Goal: Information Seeking & Learning: Learn about a topic

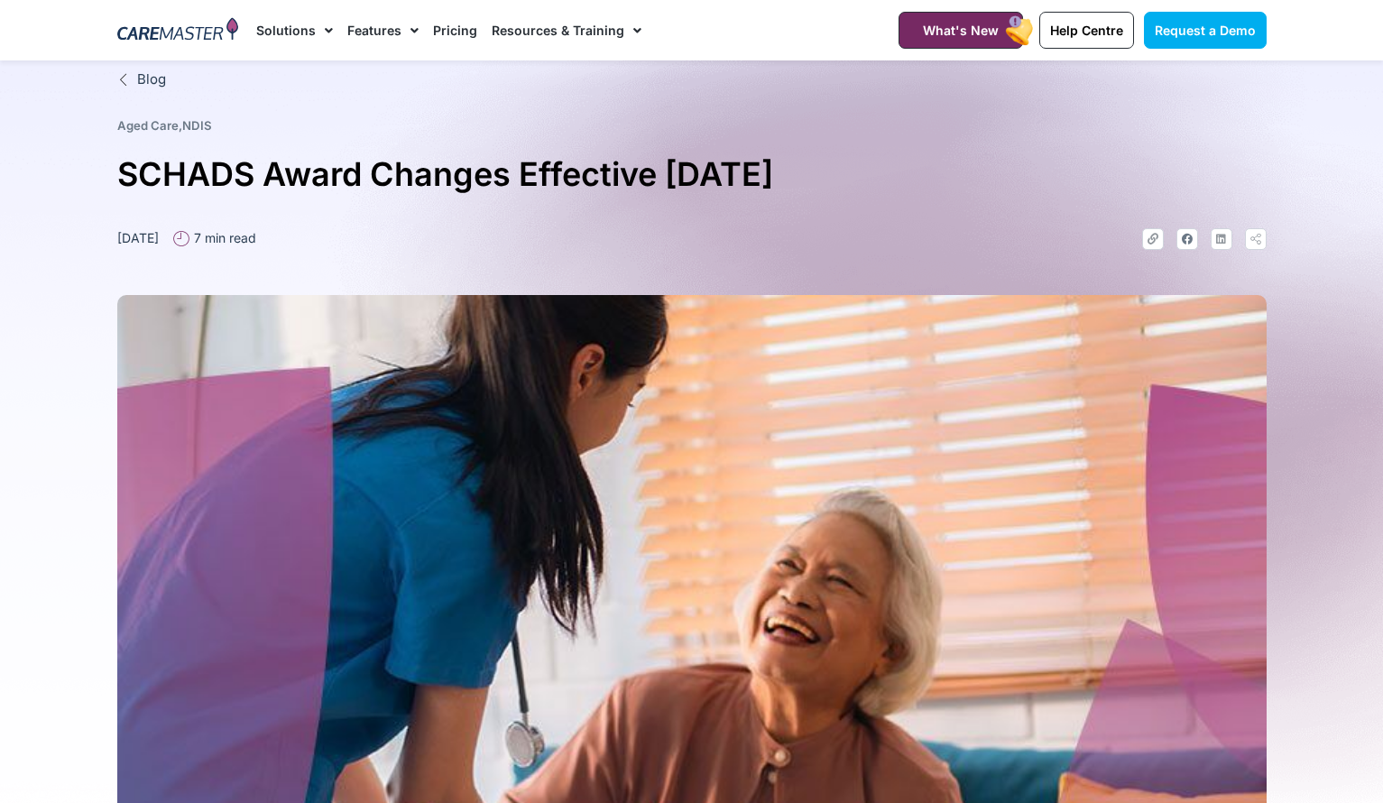
click at [710, 26] on nav "Solutions AI Roster Optimiser NDIS Software for Small Providers End-to-End NDIS…" at bounding box center [554, 30] width 597 height 60
click at [179, 35] on img at bounding box center [178, 30] width 122 height 27
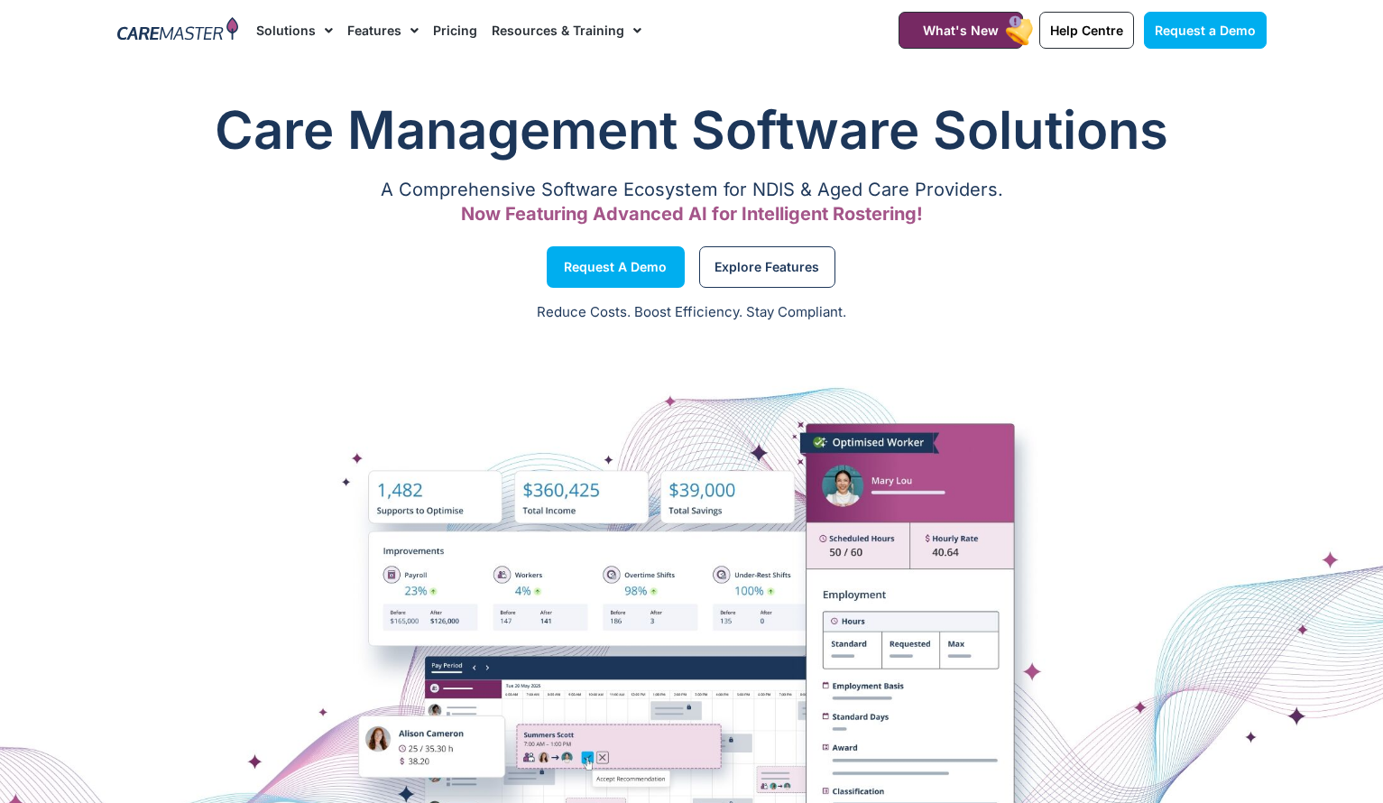
click at [444, 32] on link "Pricing" at bounding box center [455, 30] width 44 height 60
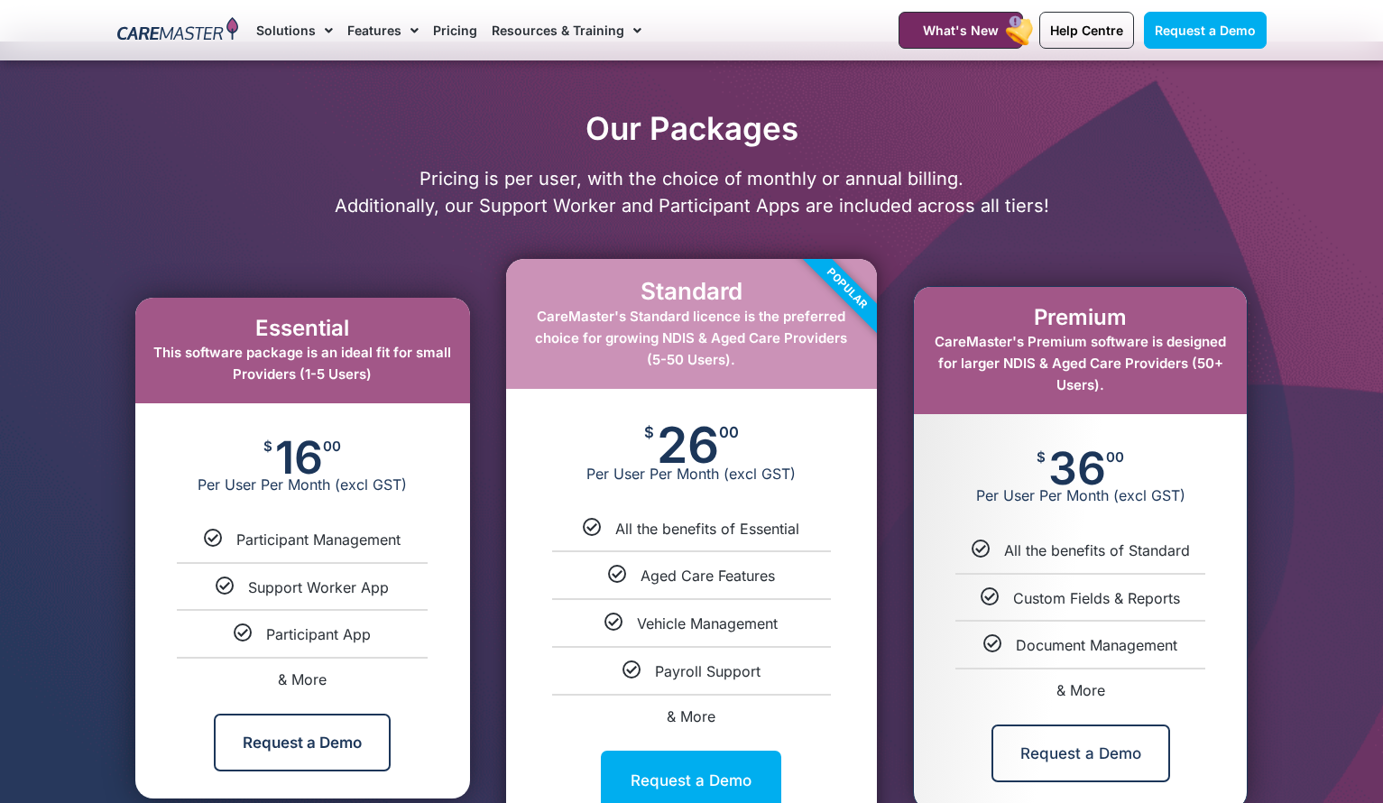
scroll to position [838, 0]
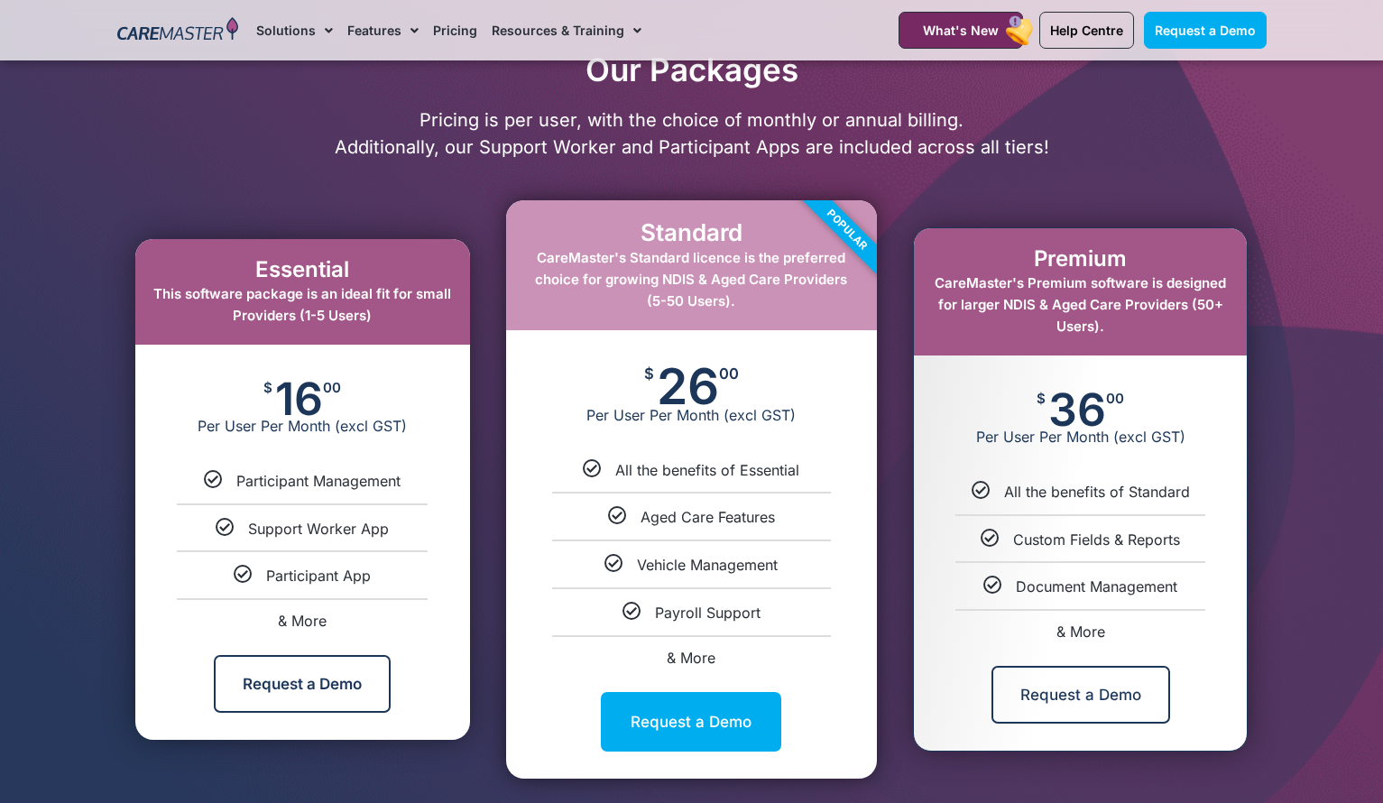
click at [309, 621] on span "& More" at bounding box center [302, 621] width 49 height 18
select select "***"
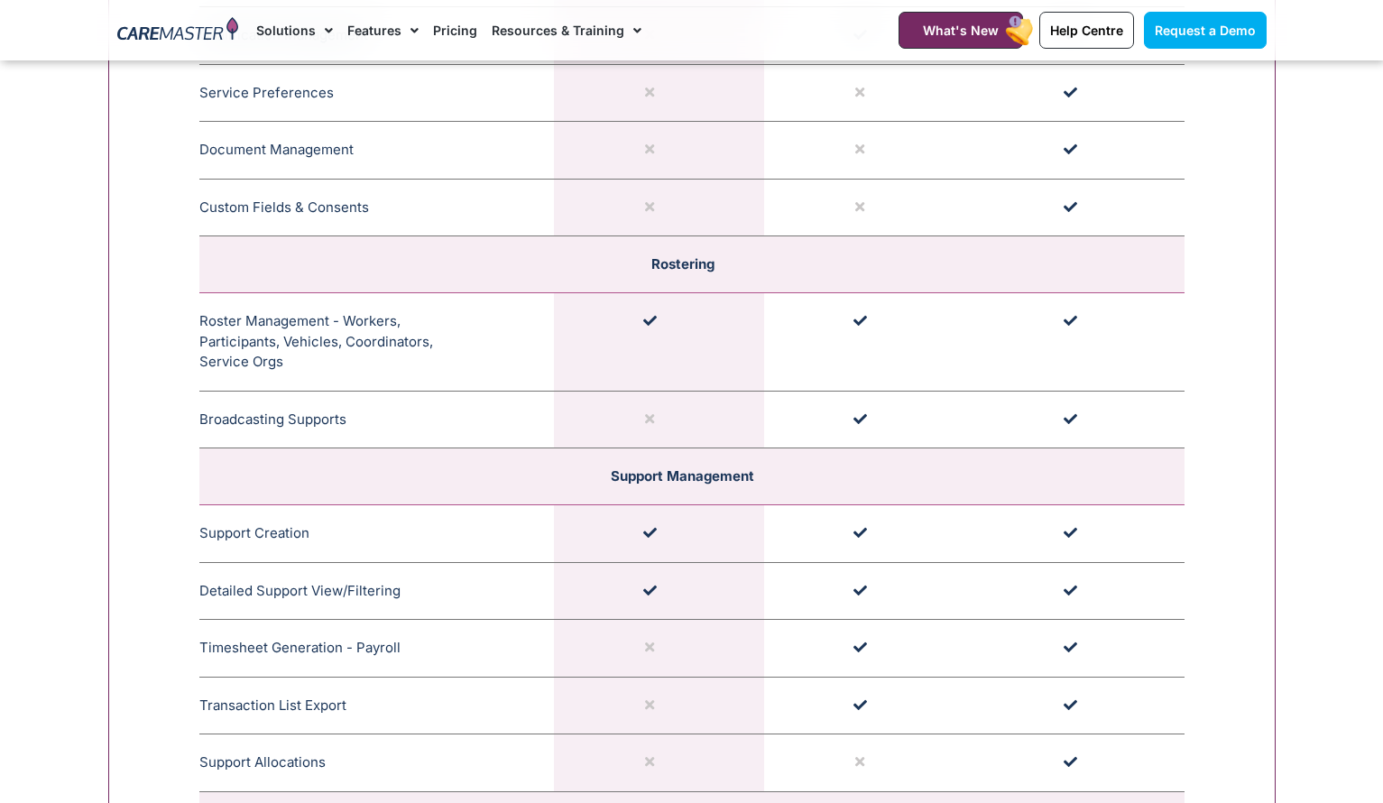
scroll to position [3081, 0]
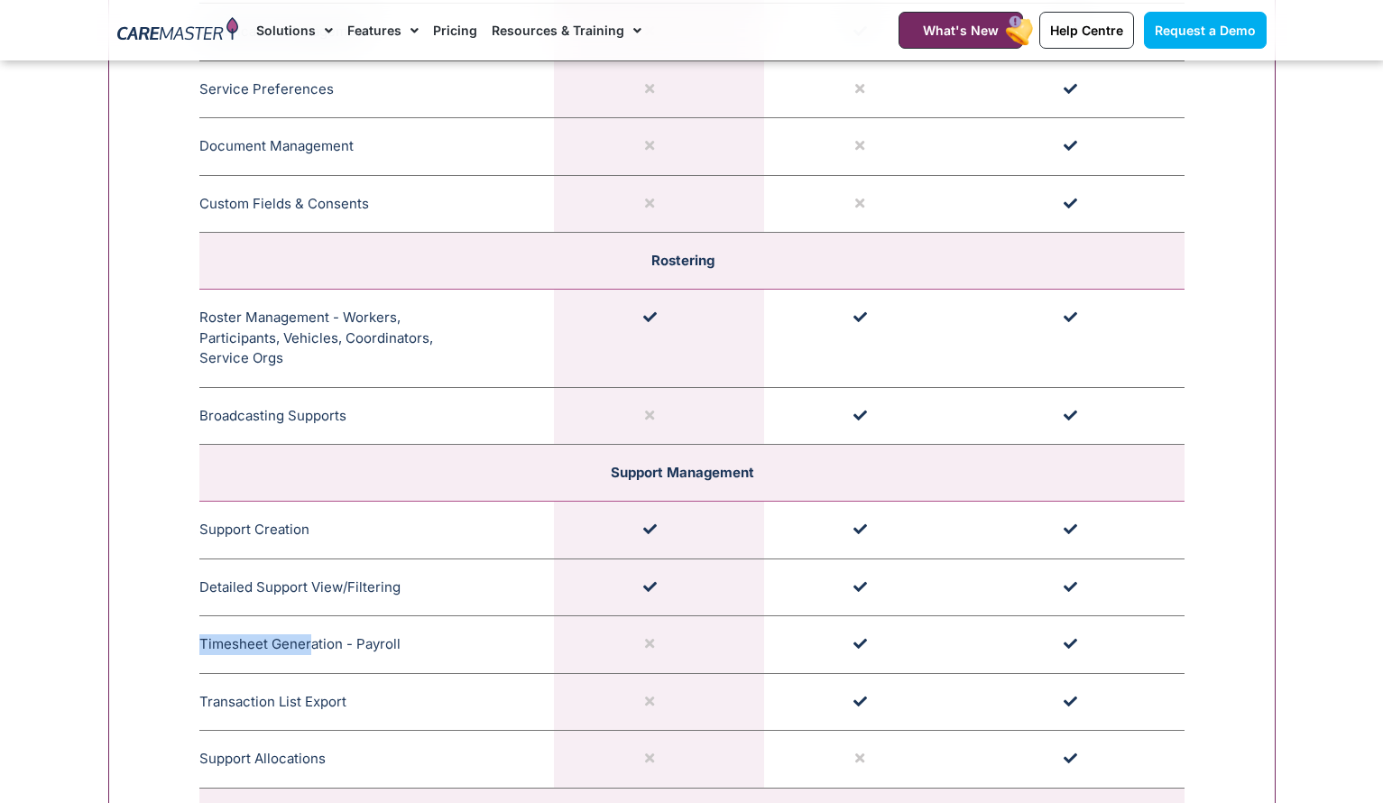
drag, startPoint x: 309, startPoint y: 637, endPoint x: 501, endPoint y: 618, distance: 192.2
click at [501, 618] on td "Timesheet Generation - Payroll Generates Timesheets for staff or workers to be …" at bounding box center [376, 645] width 355 height 58
drag, startPoint x: 880, startPoint y: 624, endPoint x: 824, endPoint y: 626, distance: 55.1
click at [824, 626] on td at bounding box center [869, 645] width 210 height 58
drag, startPoint x: 827, startPoint y: 628, endPoint x: 861, endPoint y: 627, distance: 34.3
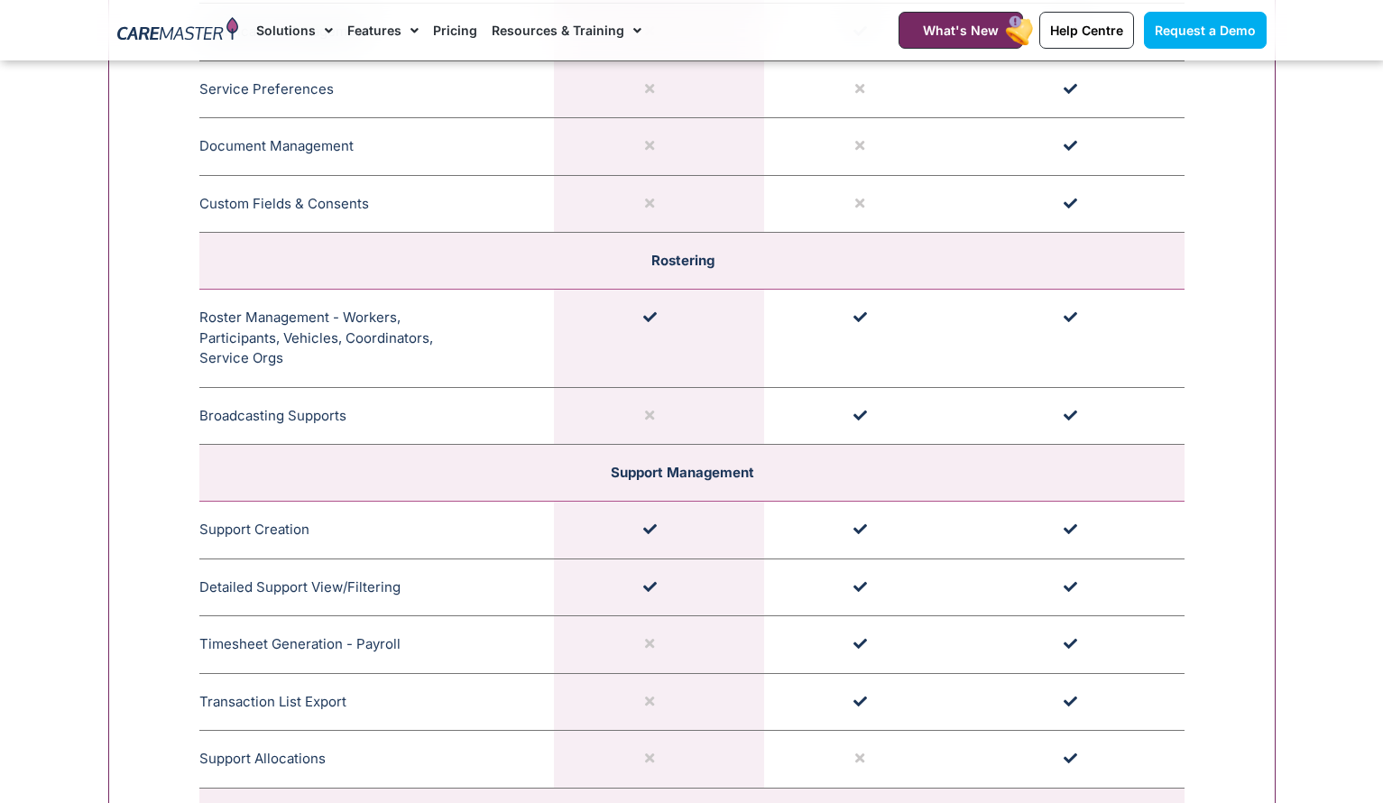
click at [861, 627] on td at bounding box center [869, 645] width 210 height 58
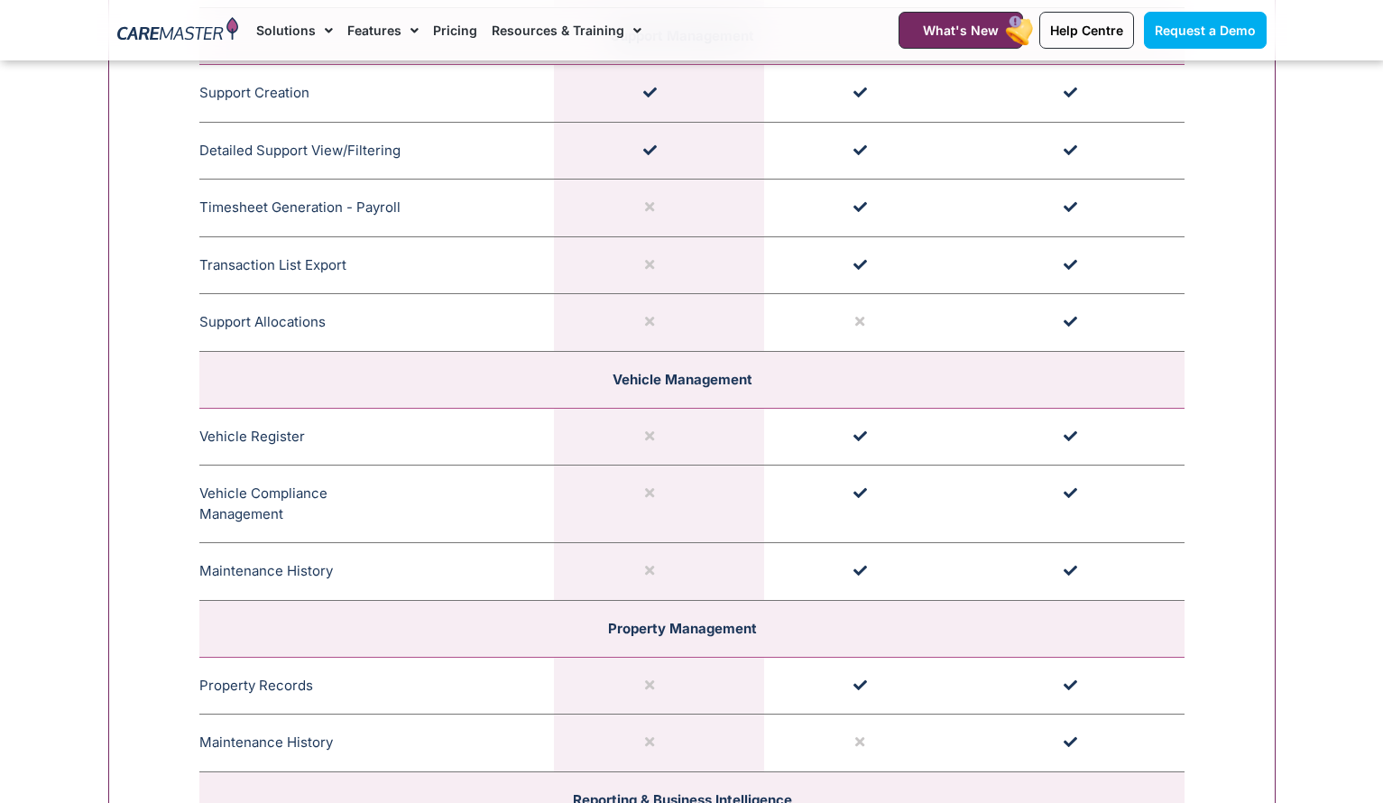
scroll to position [3514, 0]
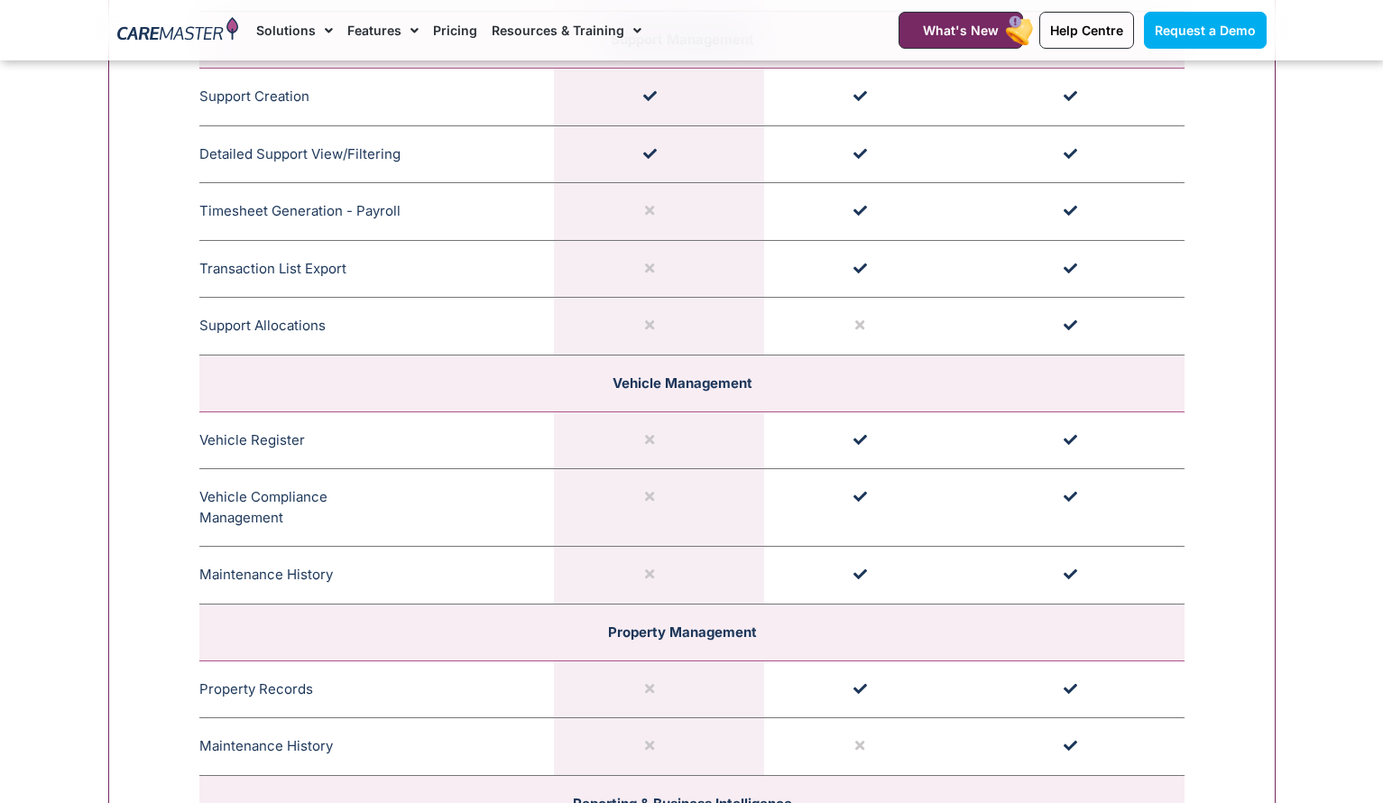
click at [246, 320] on td "Support Allocations Easily assign names to support with multiple roster perspec…" at bounding box center [376, 327] width 355 height 58
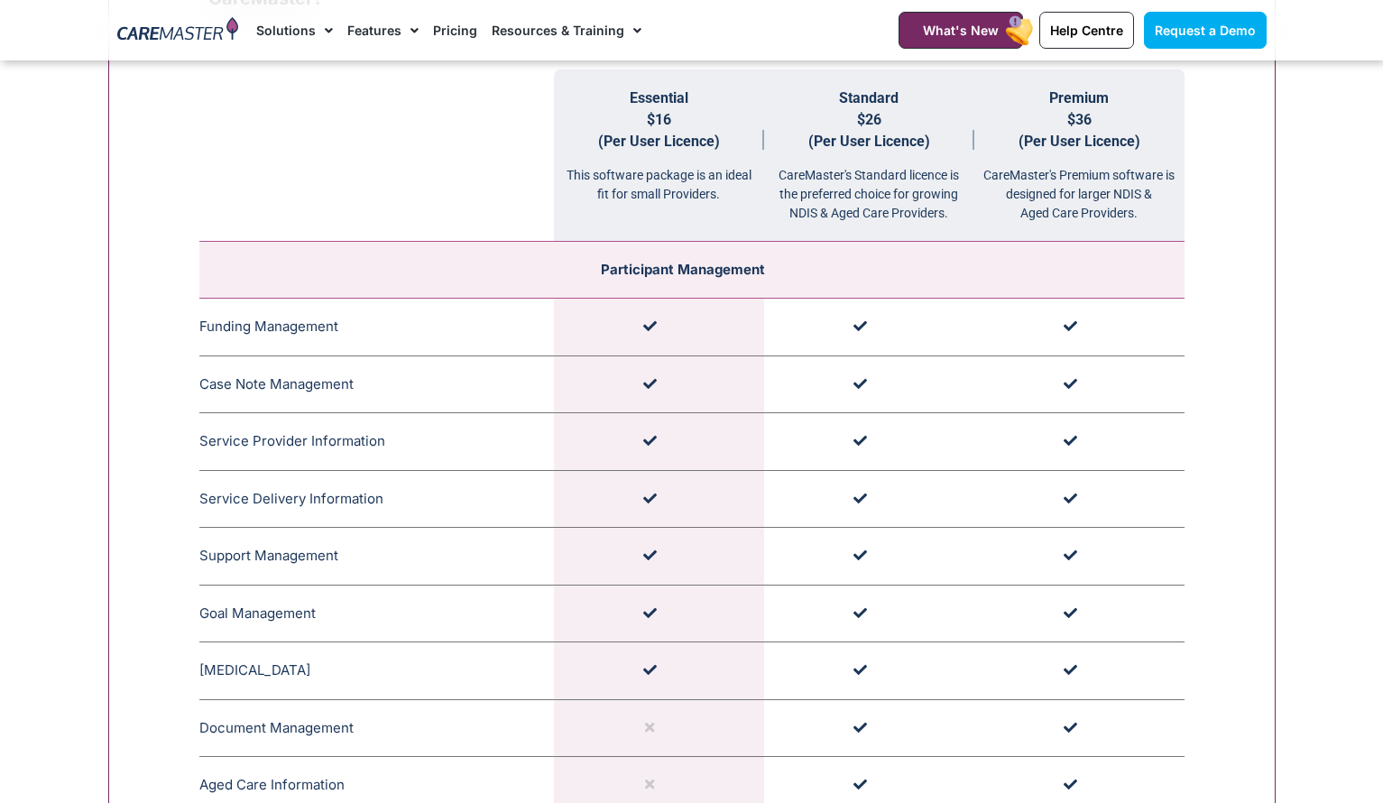
scroll to position [1812, 0]
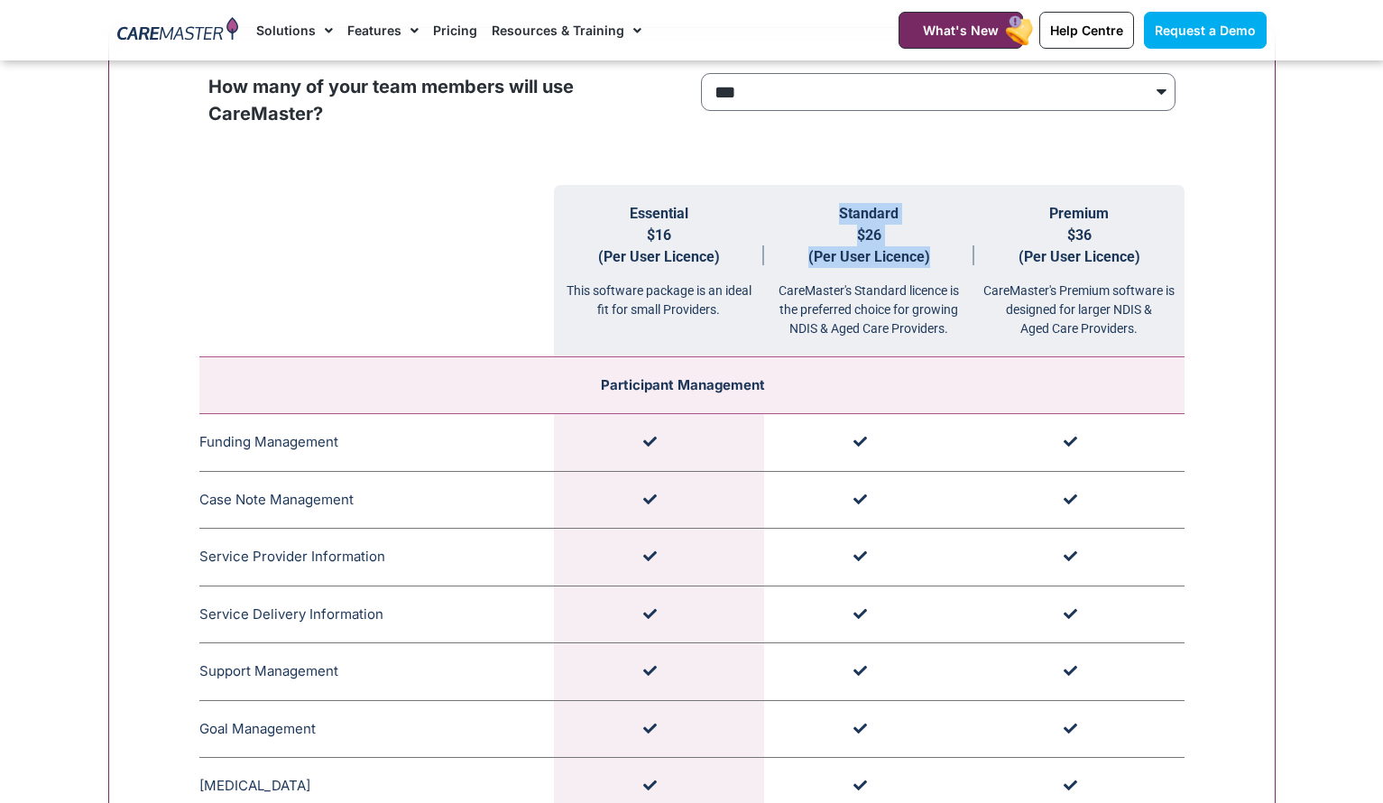
drag, startPoint x: 822, startPoint y: 209, endPoint x: 924, endPoint y: 258, distance: 113.0
click at [924, 258] on th "Standard $26 (Per User Licence) CareMaster's Standard licence is the preferred …" at bounding box center [869, 271] width 210 height 172
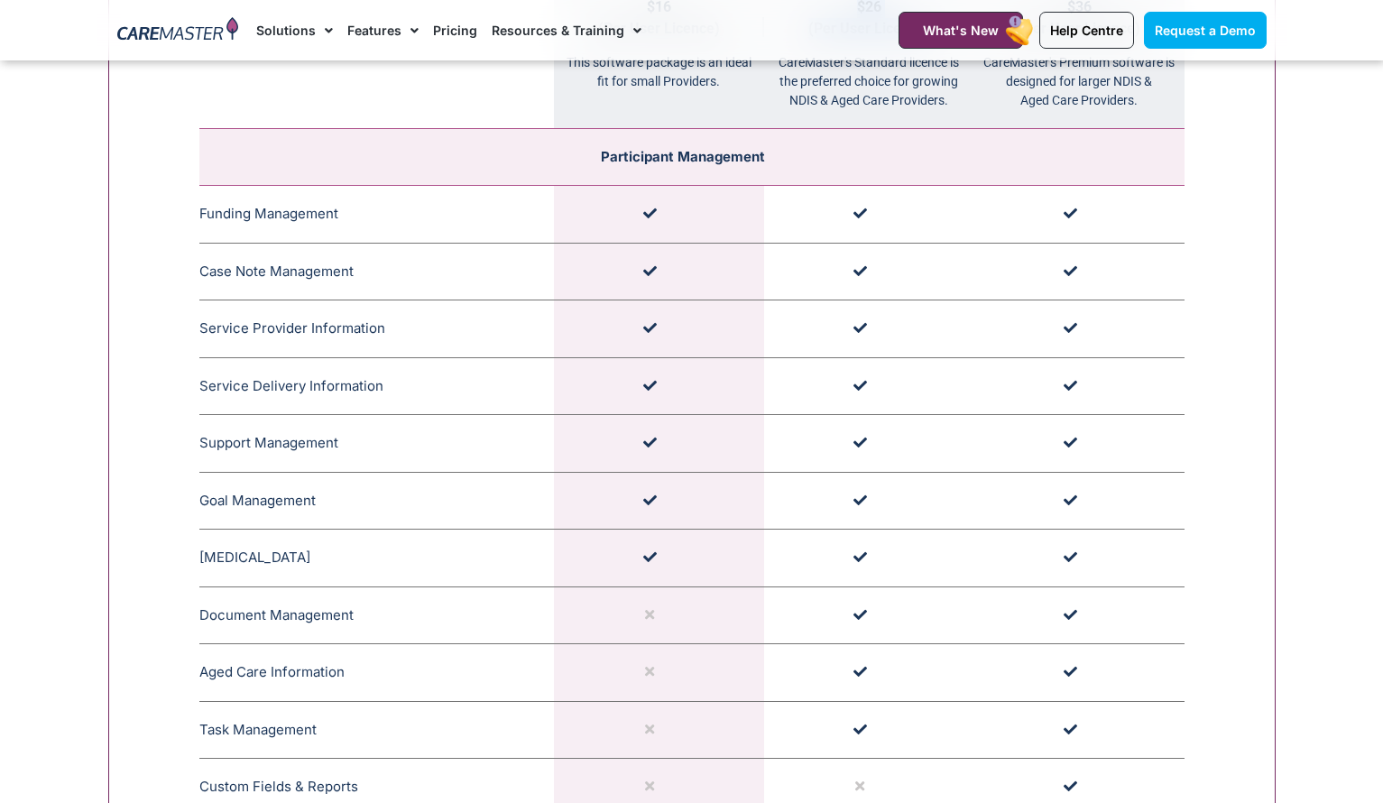
scroll to position [1901, 0]
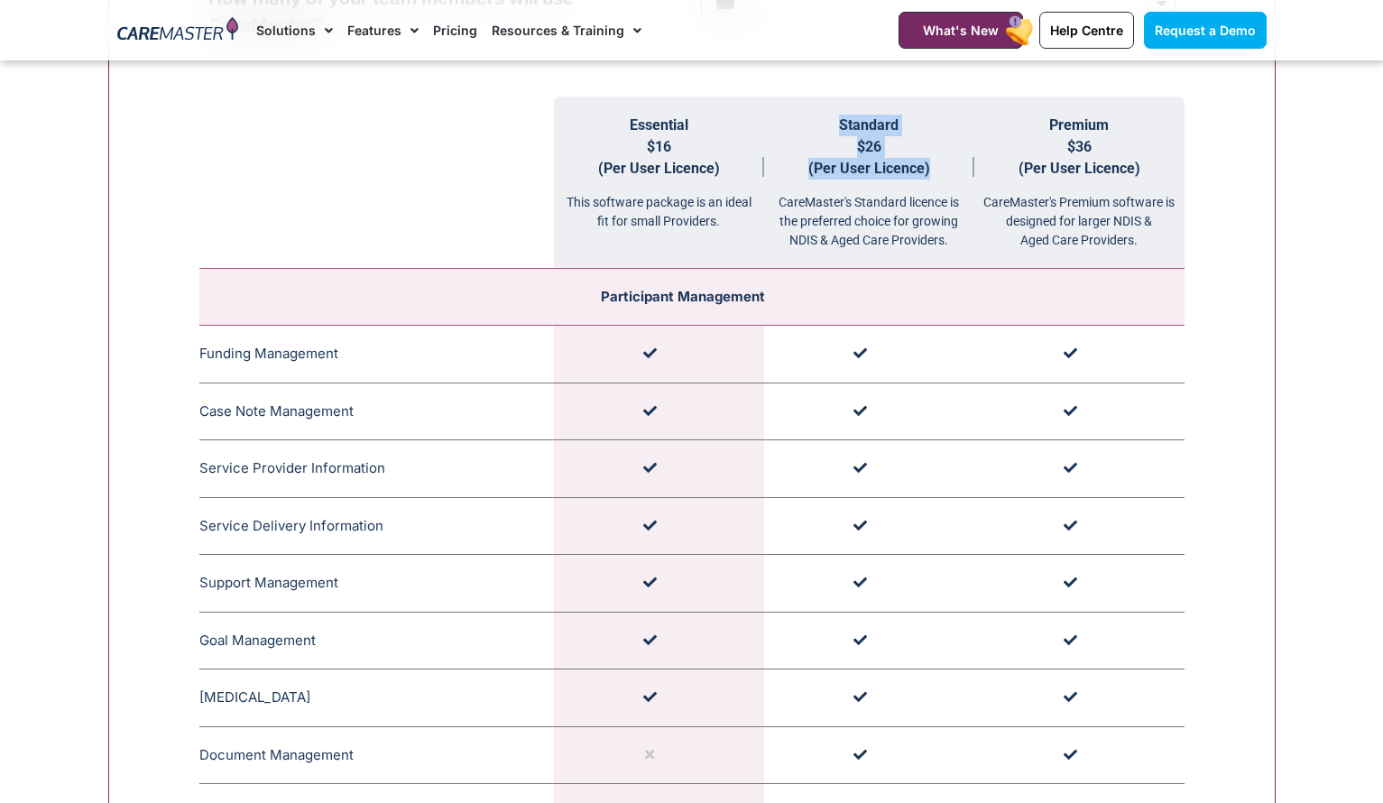
drag, startPoint x: 1050, startPoint y: 116, endPoint x: 1168, endPoint y: 175, distance: 131.9
click at [1168, 175] on th "Premium $36 (Per User Licence) CareMaster's Premium software is designed for la…" at bounding box center [1079, 183] width 210 height 172
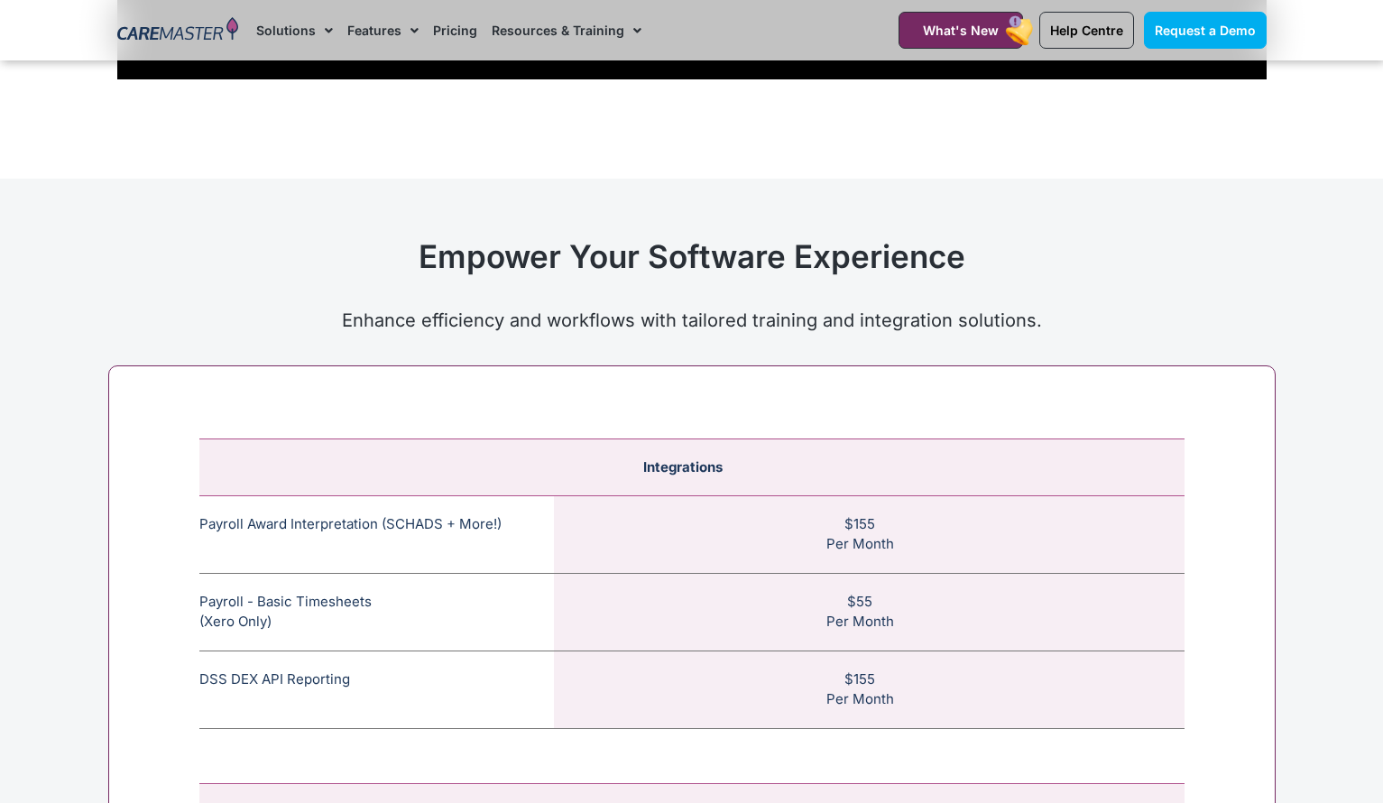
scroll to position [6564, 0]
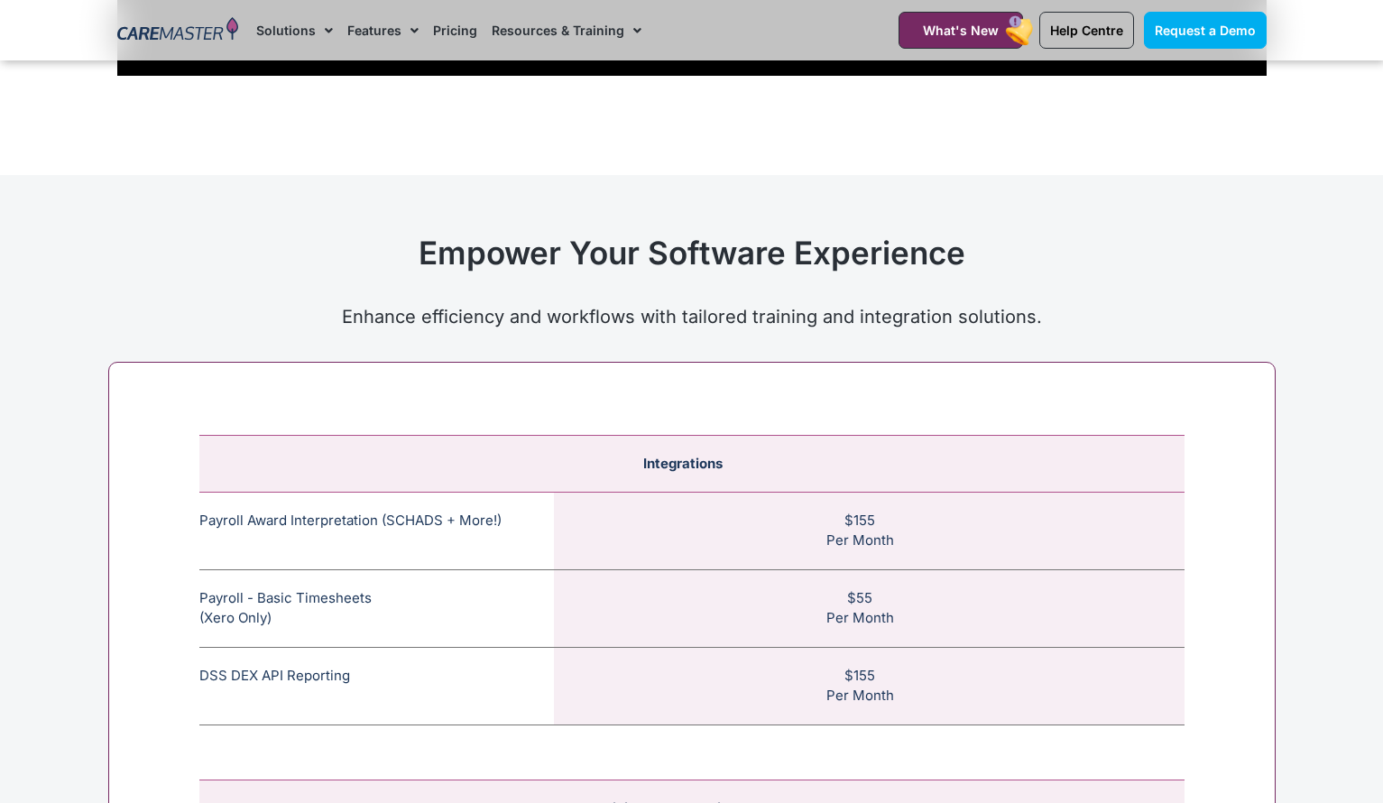
drag, startPoint x: 200, startPoint y: 496, endPoint x: 932, endPoint y: 591, distance: 737.7
click at [932, 591] on tbody "Integrations Payroll Award Interpretation (SCHADS + More!) The SCHADS Award int…" at bounding box center [691, 580] width 985 height 290
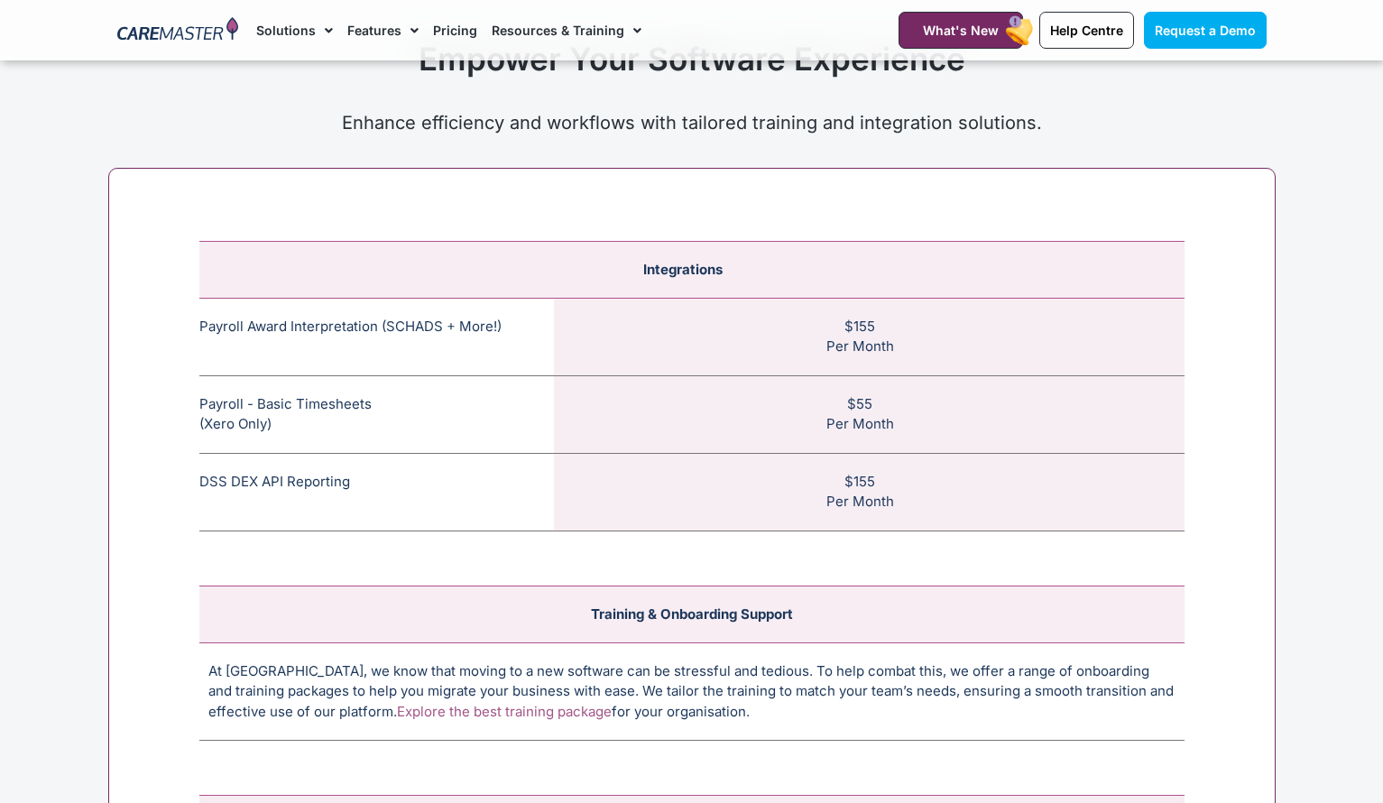
scroll to position [6691, 0]
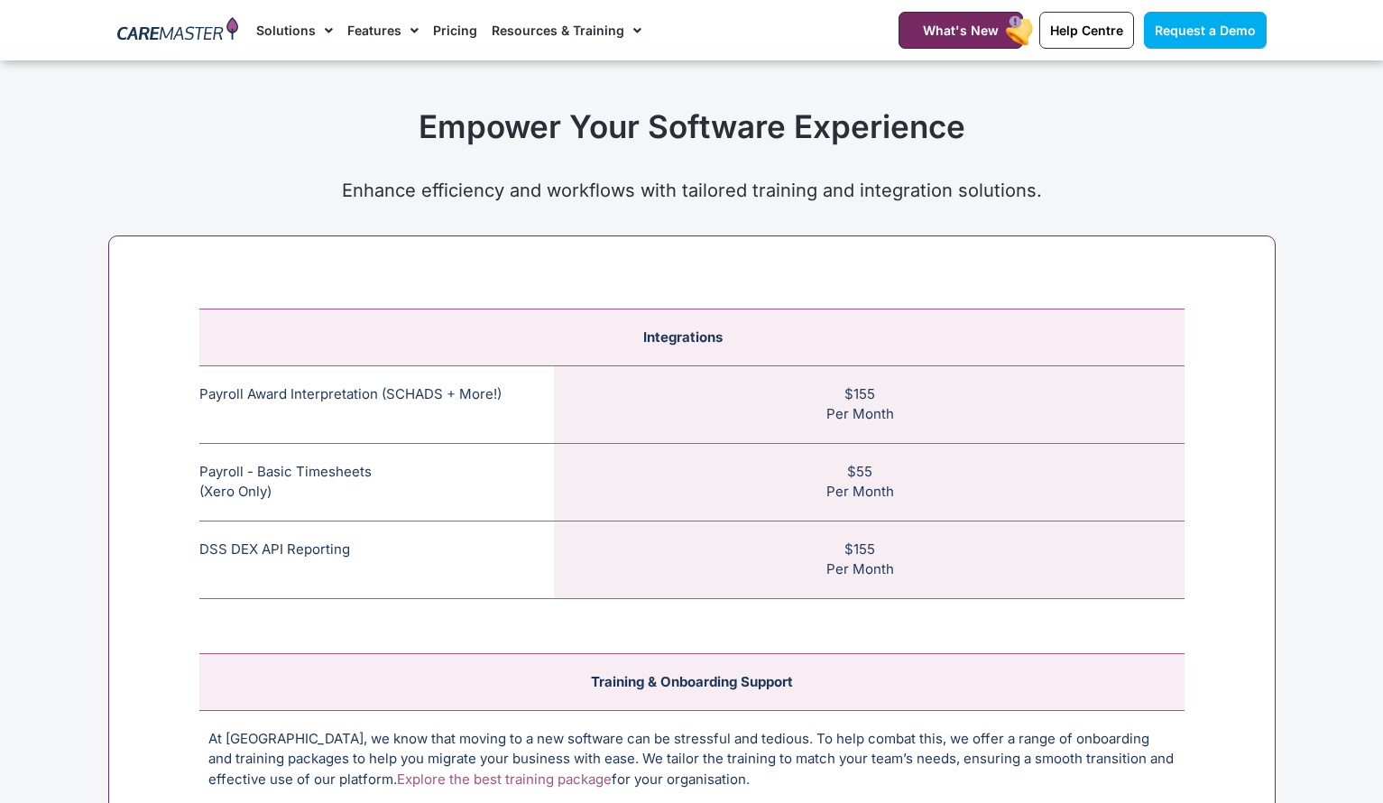
click at [896, 474] on td "$55 Per Month" at bounding box center [869, 482] width 631 height 78
drag, startPoint x: 899, startPoint y: 471, endPoint x: 200, endPoint y: 366, distance: 706.9
click at [200, 366] on tbody "Integrations Payroll Award Interpretation (SCHADS + More!) The SCHADS Award int…" at bounding box center [691, 454] width 985 height 290
click at [900, 388] on td "$155 Per Month" at bounding box center [869, 404] width 631 height 78
drag, startPoint x: 899, startPoint y: 391, endPoint x: 839, endPoint y: 365, distance: 65.5
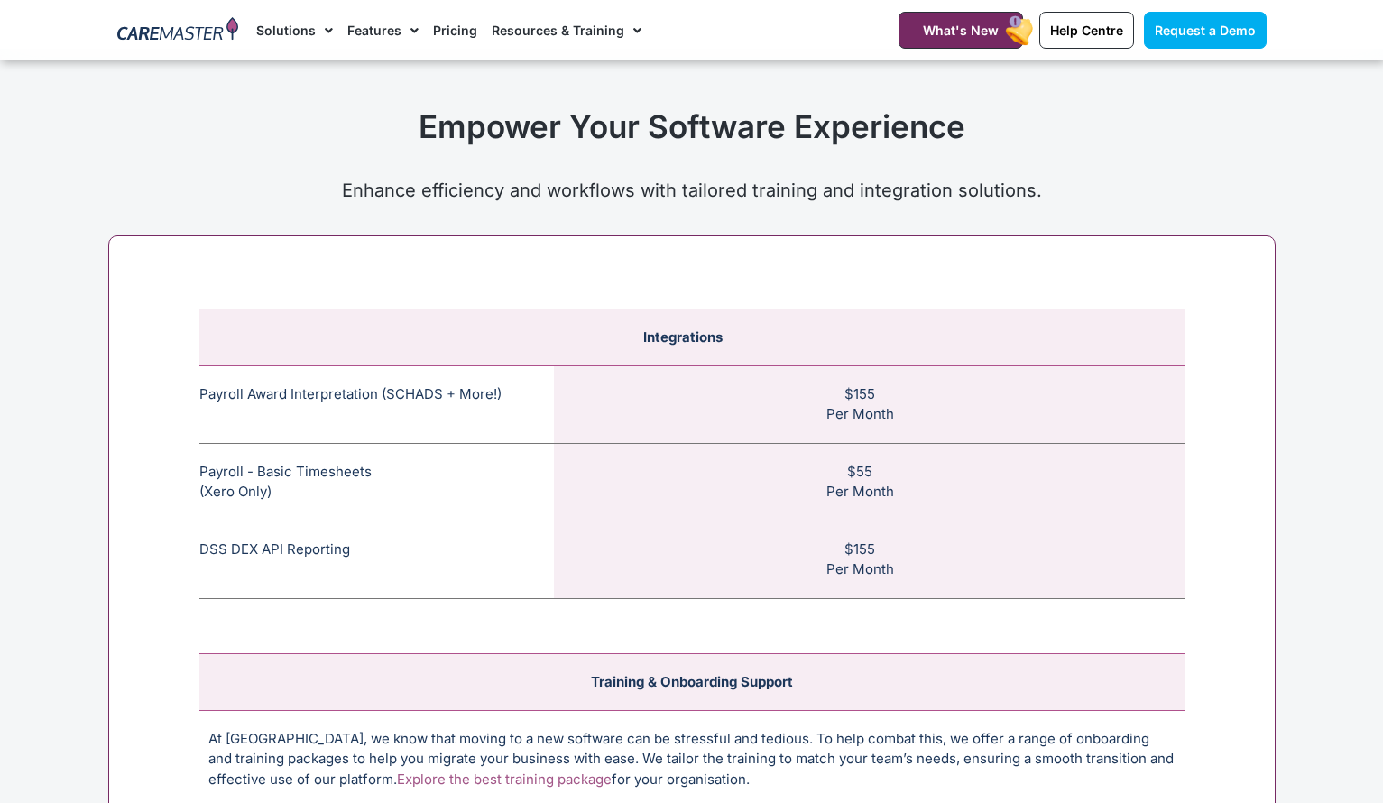
click at [839, 365] on td "$155 Per Month" at bounding box center [869, 404] width 631 height 78
drag, startPoint x: 899, startPoint y: 467, endPoint x: 200, endPoint y: 358, distance: 707.6
click at [200, 358] on tbody "Integrations Payroll Award Interpretation (SCHADS + More!) The SCHADS Award int…" at bounding box center [691, 454] width 985 height 290
click at [226, 453] on td "Payroll - Basic Timesheets (Xero Only) The basic payroll feature allows timeshe…" at bounding box center [376, 482] width 355 height 78
drag, startPoint x: 199, startPoint y: 443, endPoint x: 916, endPoint y: 466, distance: 717.5
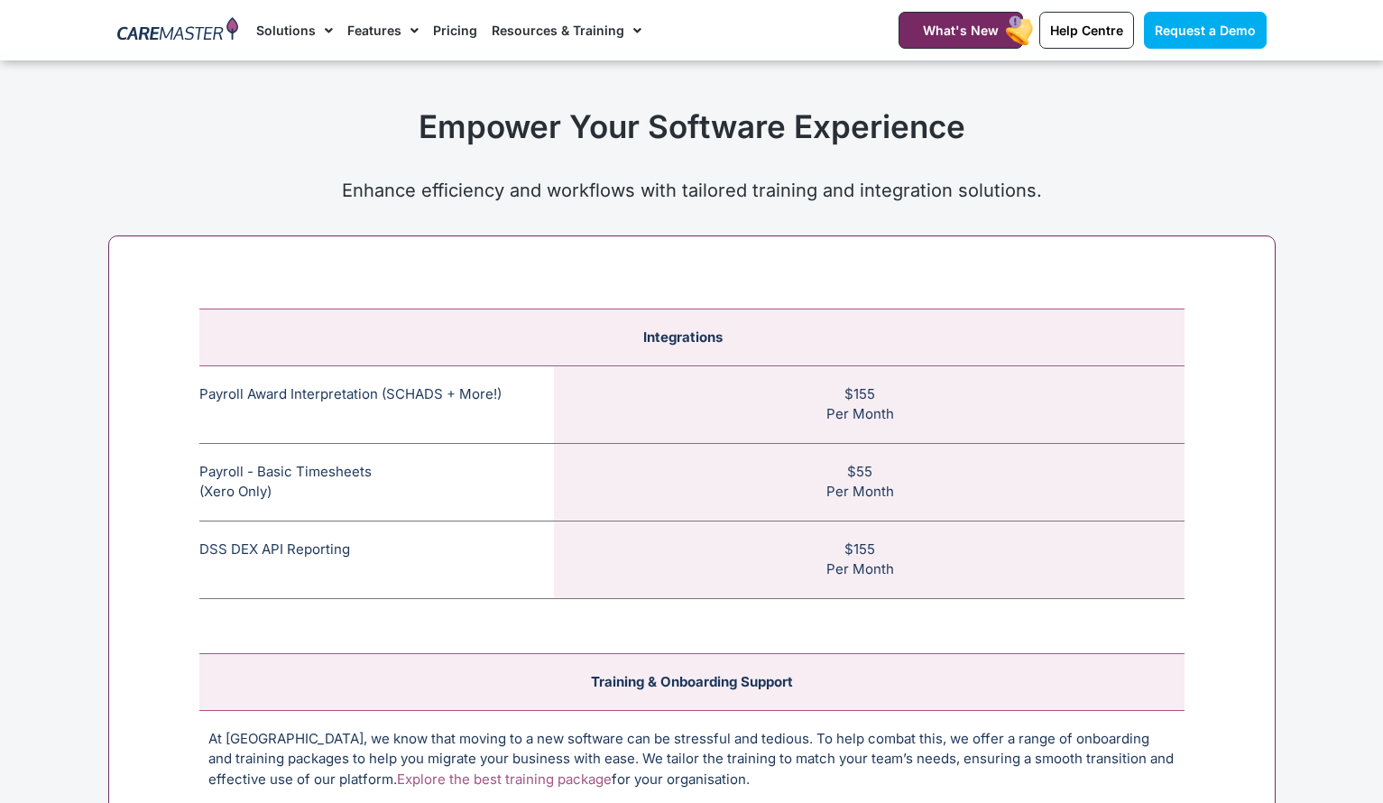
click at [916, 466] on tr "Payroll - Basic Timesheets (Xero Only) The basic payroll feature allows timeshe…" at bounding box center [691, 482] width 985 height 78
click at [915, 468] on td "$55 Per Month" at bounding box center [869, 482] width 631 height 78
drag, startPoint x: 914, startPoint y: 469, endPoint x: 202, endPoint y: 445, distance: 712.1
click at [202, 445] on tr "Payroll - Basic Timesheets (Xero Only) The basic payroll feature allows timeshe…" at bounding box center [691, 482] width 985 height 78
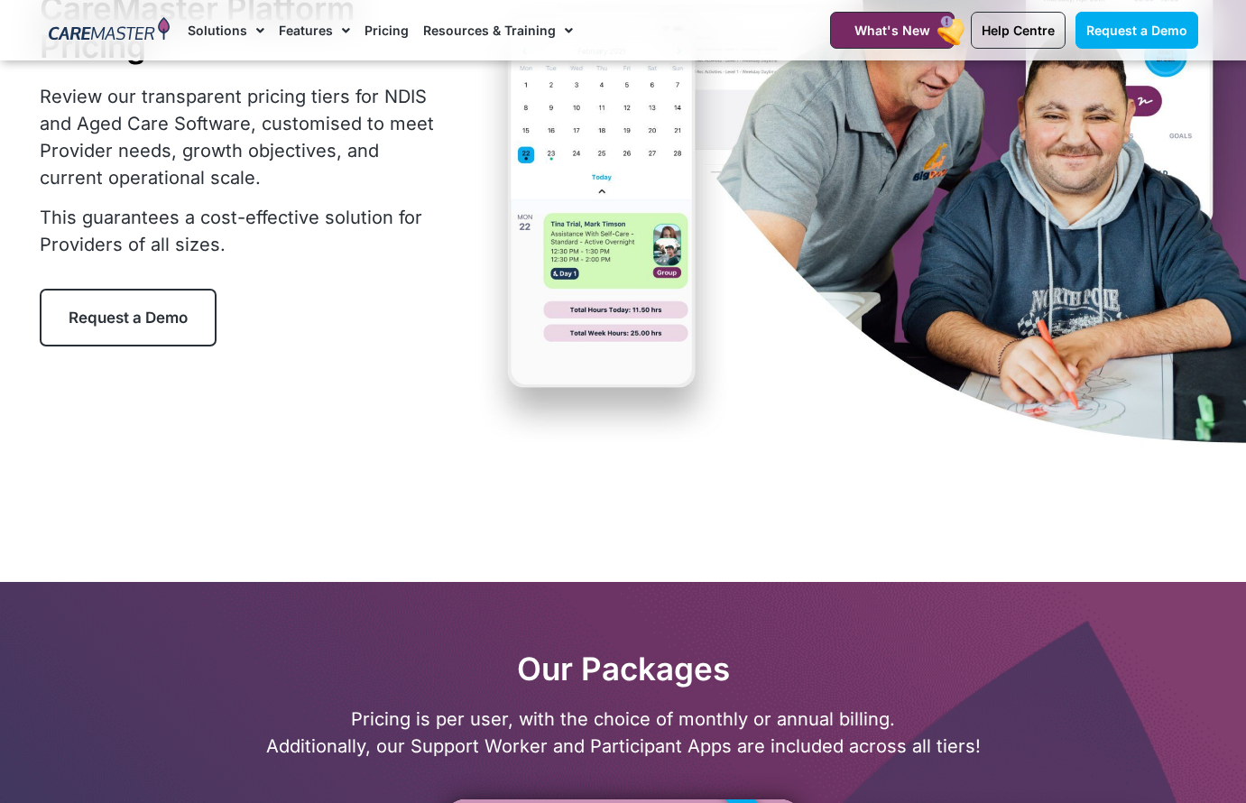
scroll to position [0, 0]
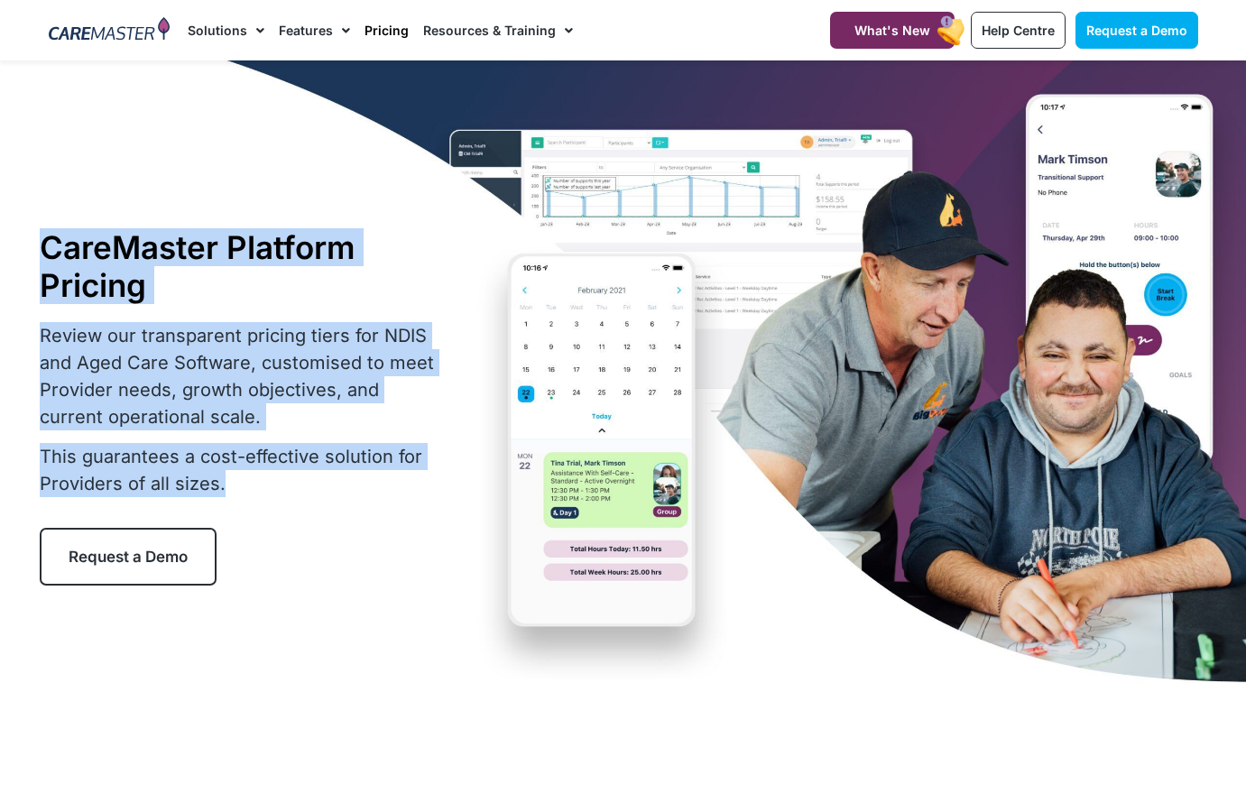
drag, startPoint x: 32, startPoint y: 450, endPoint x: 225, endPoint y: 480, distance: 195.3
click at [225, 480] on section "CareMaster Platform Pricing Review our transparent pricing tiers for NDIS and A…" at bounding box center [623, 406] width 1246 height 693
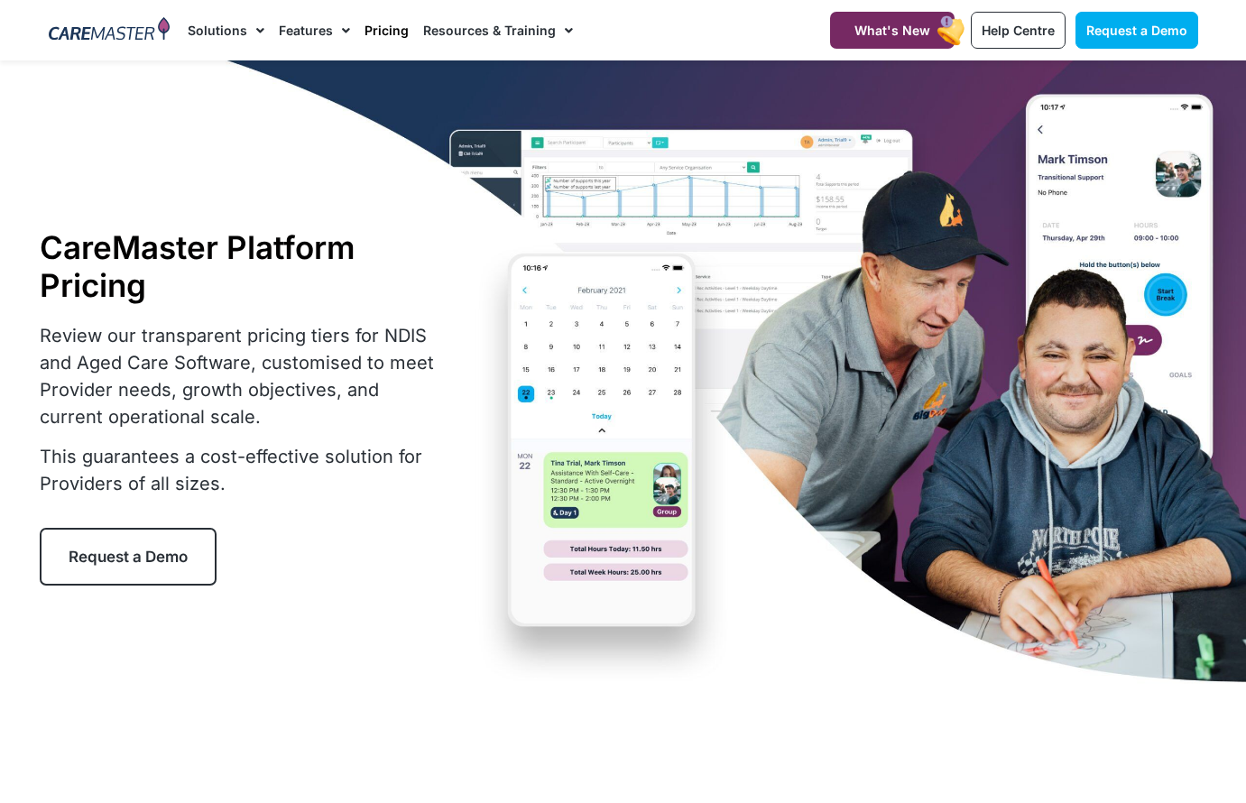
click at [224, 480] on p "This guarantees a cost-effective solution for Providers of all sizes." at bounding box center [243, 470] width 406 height 54
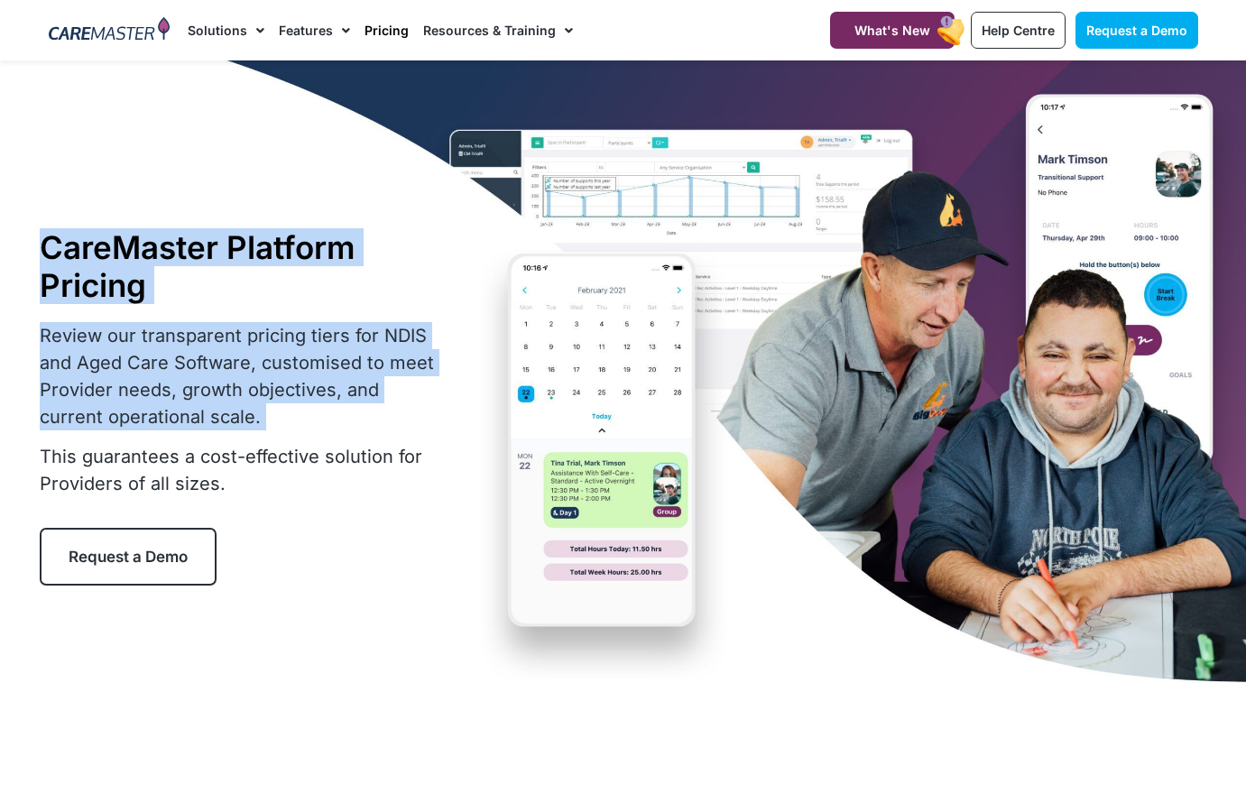
drag, startPoint x: 48, startPoint y: 249, endPoint x: 296, endPoint y: 441, distance: 313.8
click at [296, 441] on div "CareMaster Platform Pricing Review our transparent pricing tiers for NDIS and A…" at bounding box center [295, 407] width 510 height 358
click at [874, 25] on span "What's New" at bounding box center [892, 30] width 76 height 15
